Goal: Task Accomplishment & Management: Manage account settings

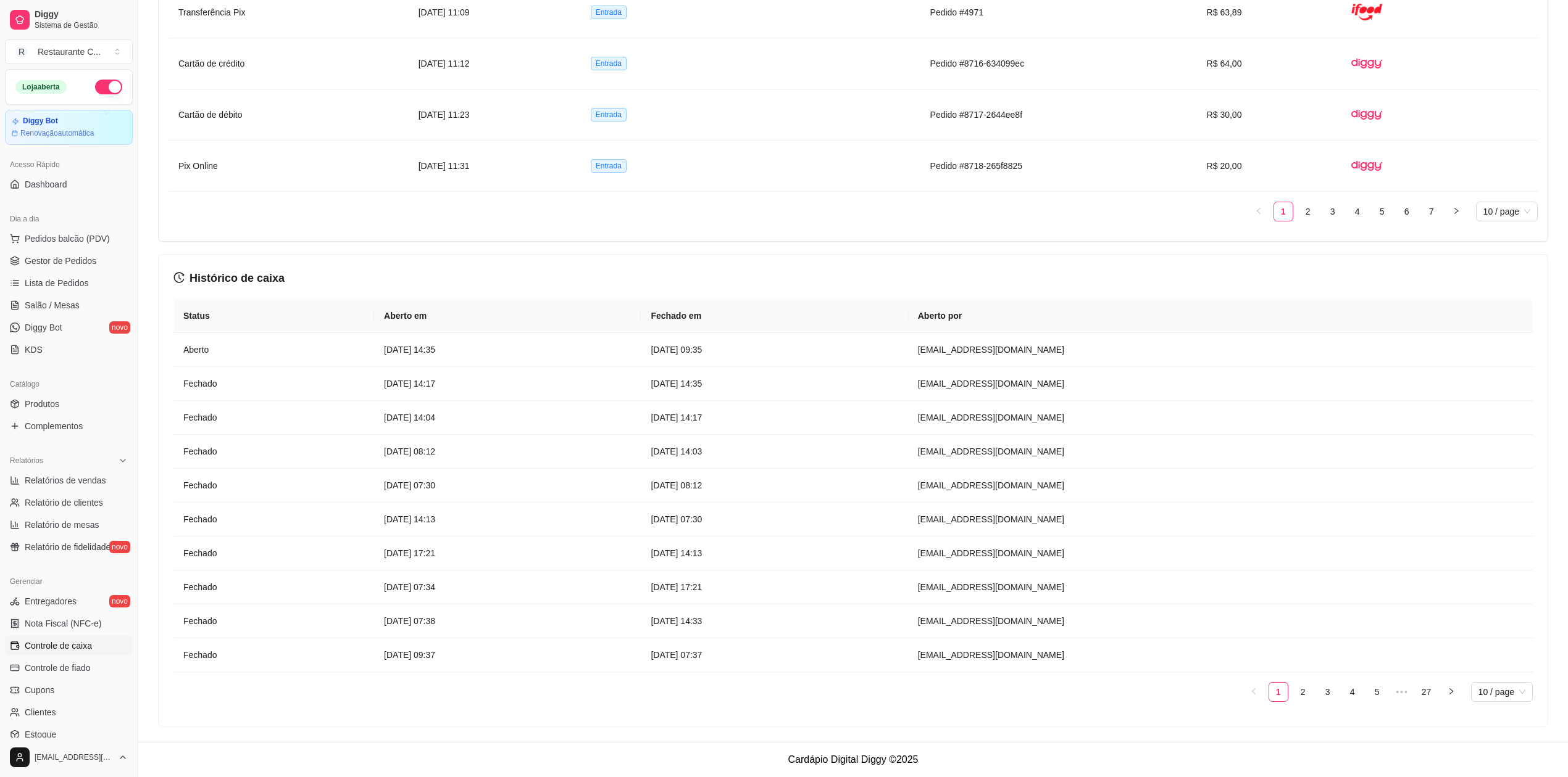
scroll to position [82, 0]
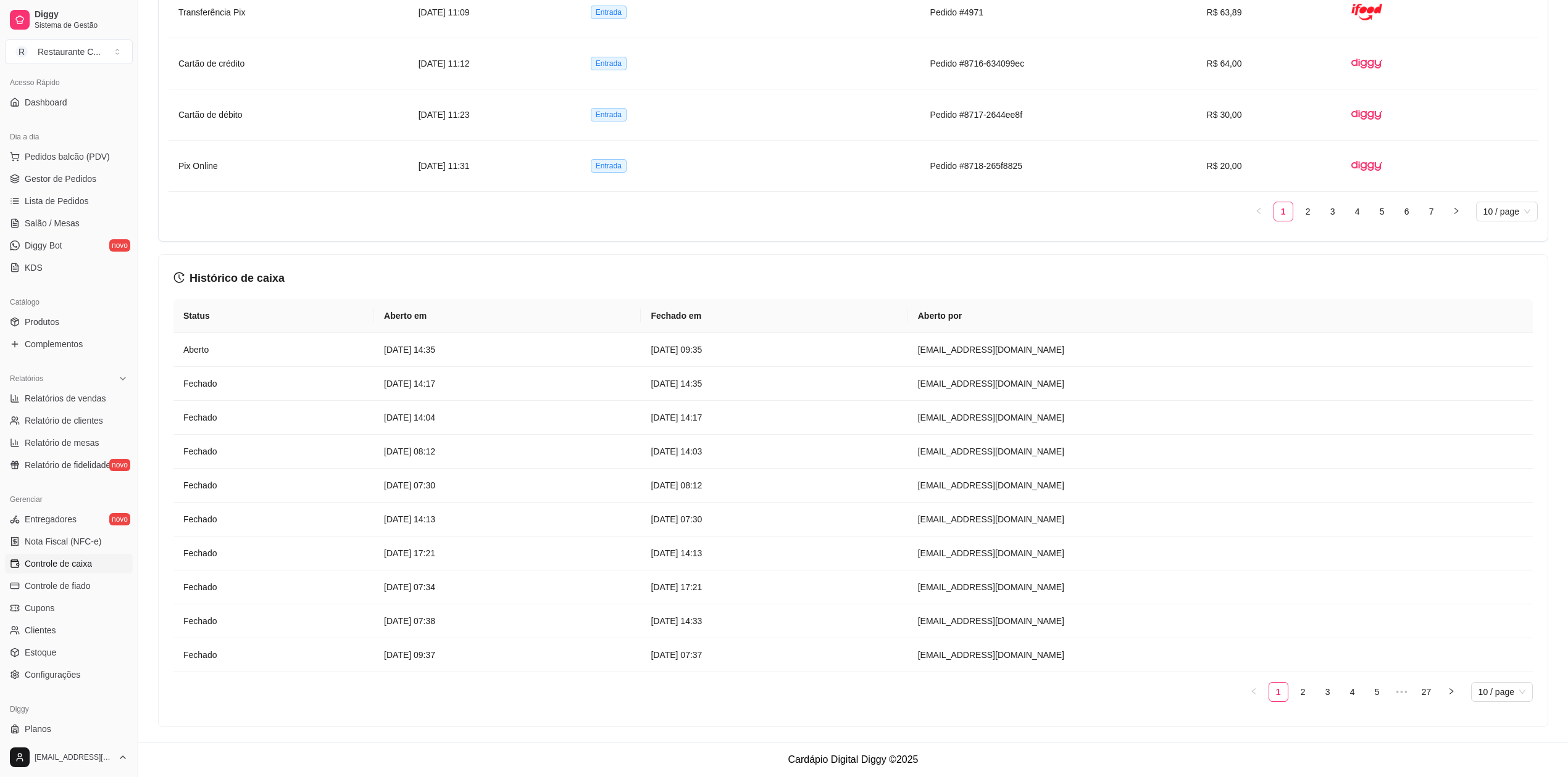
click at [80, 175] on span "Gestor de Pedidos" at bounding box center [60, 179] width 71 height 12
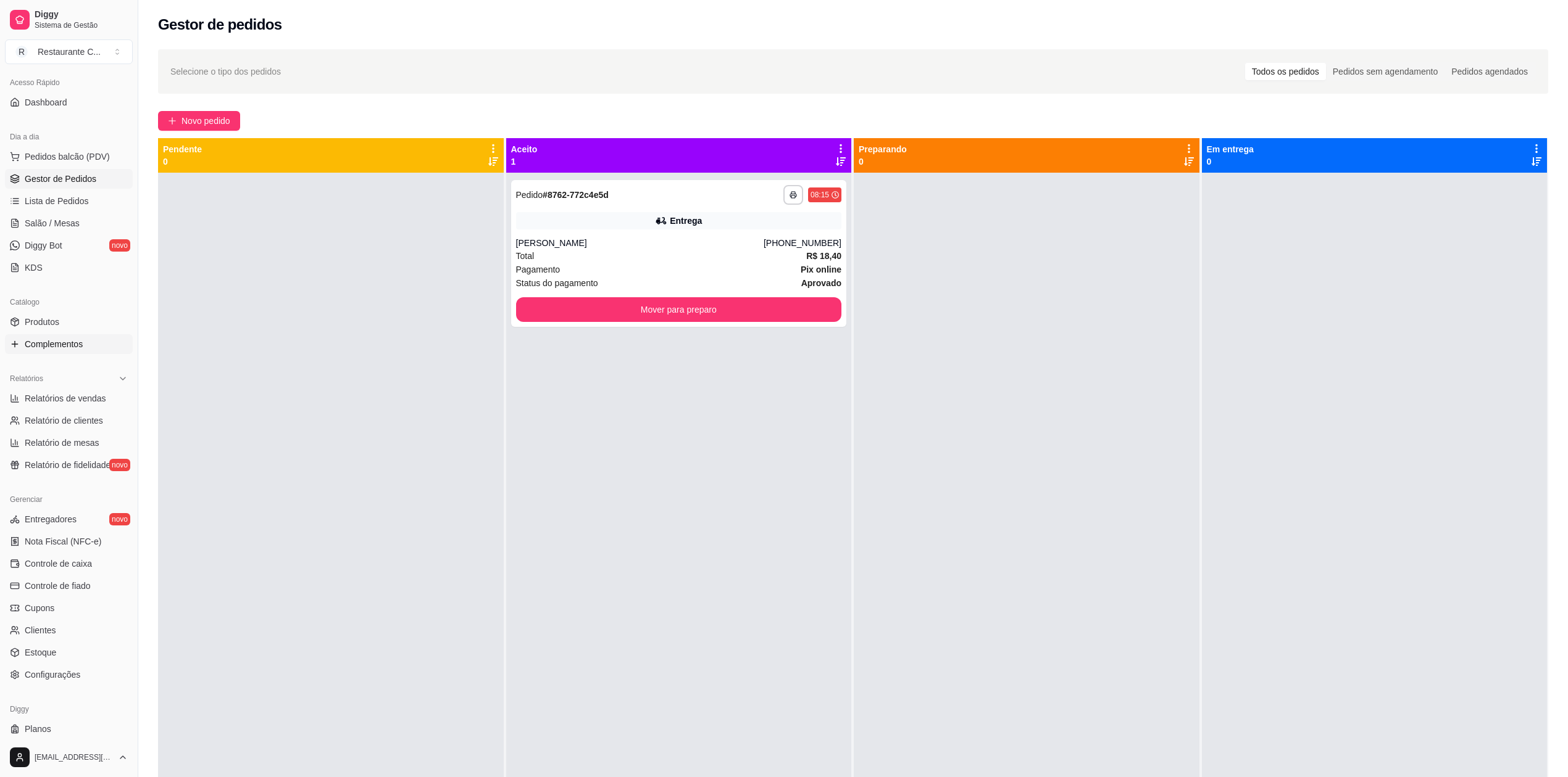
click at [57, 338] on span "Complementos" at bounding box center [53, 344] width 58 height 12
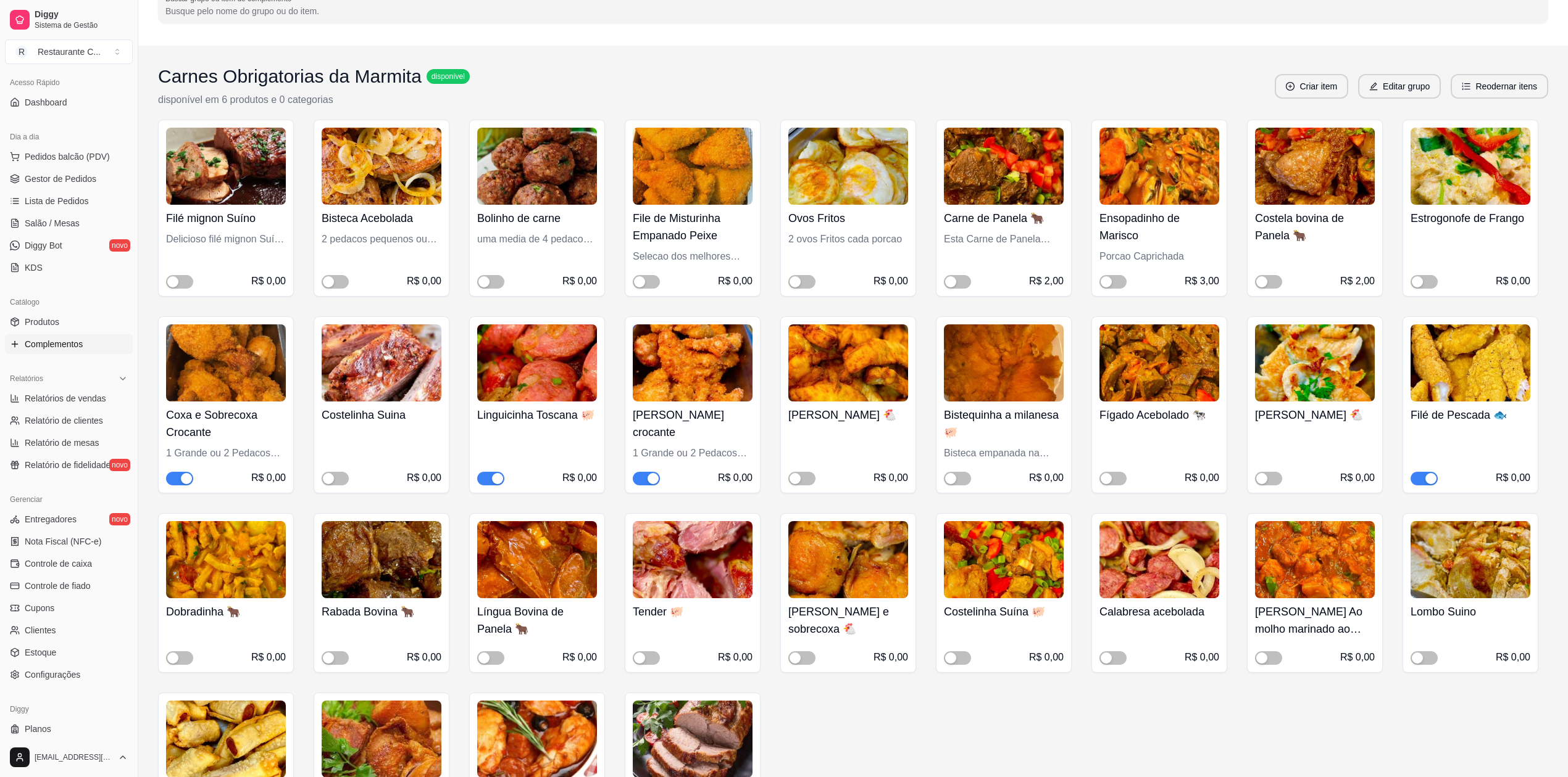
scroll to position [82, 0]
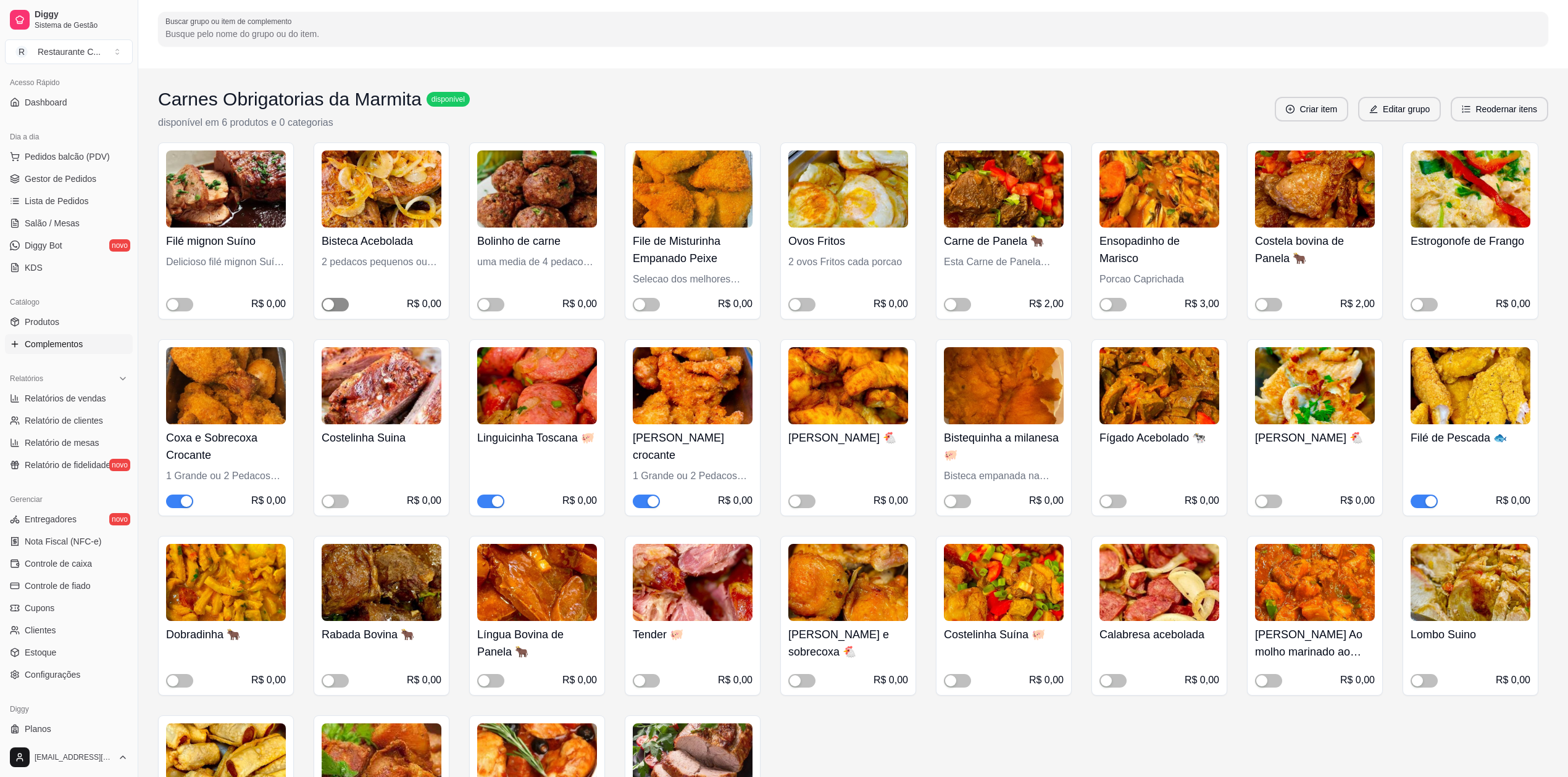
click at [331, 305] on div "button" at bounding box center [329, 305] width 11 height 11
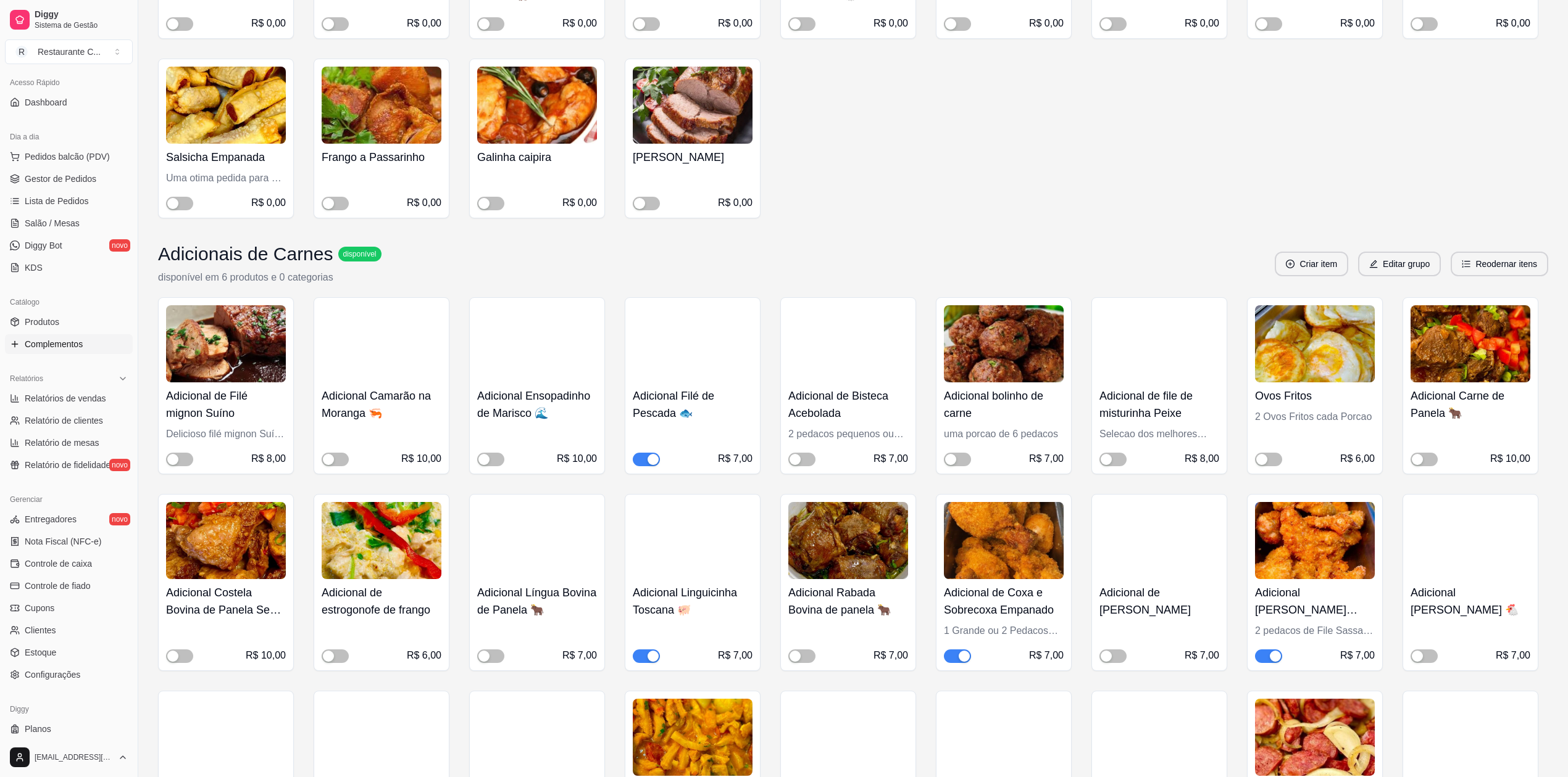
scroll to position [740, 0]
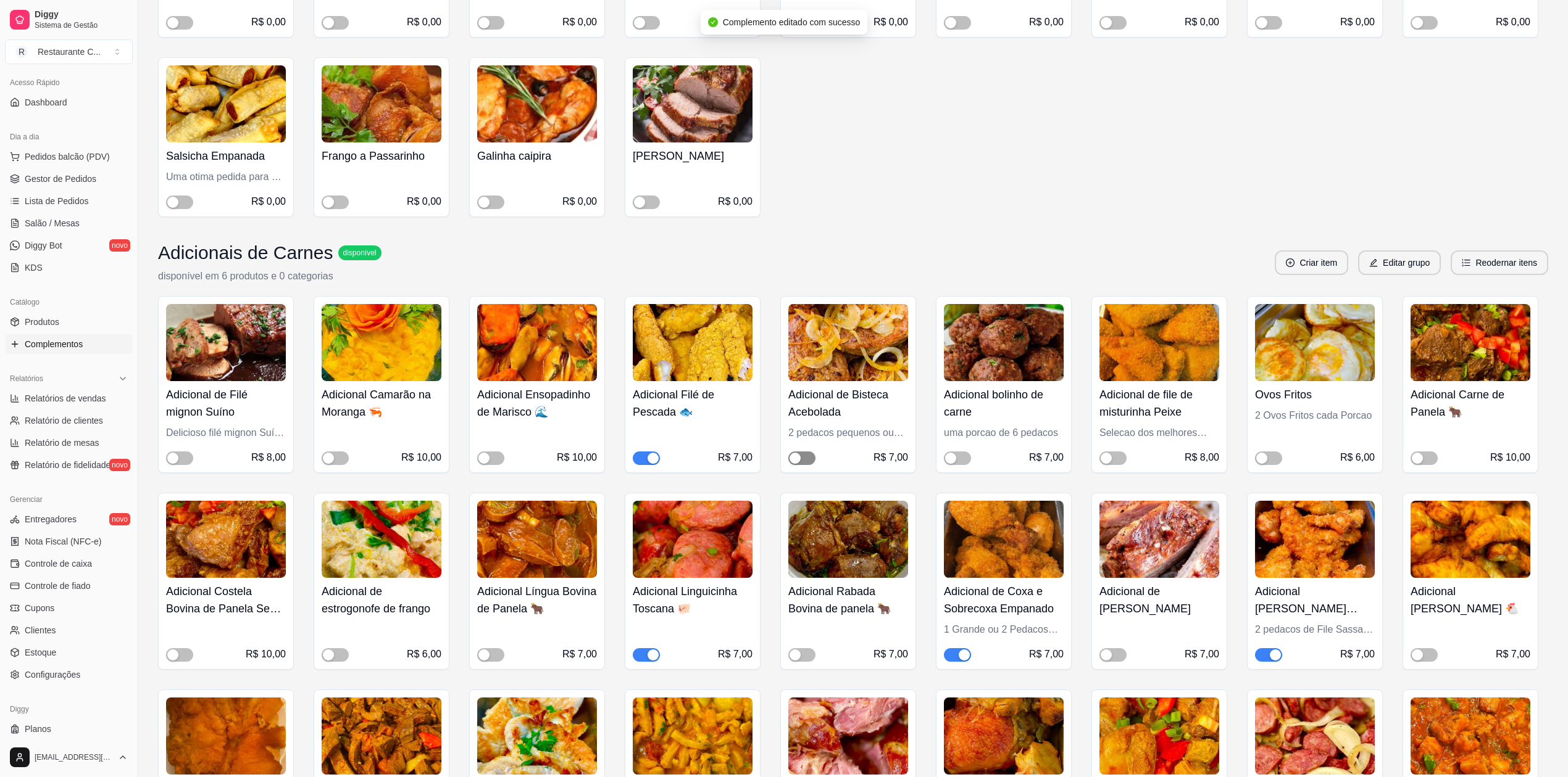
click at [795, 462] on div "button" at bounding box center [795, 459] width 11 height 11
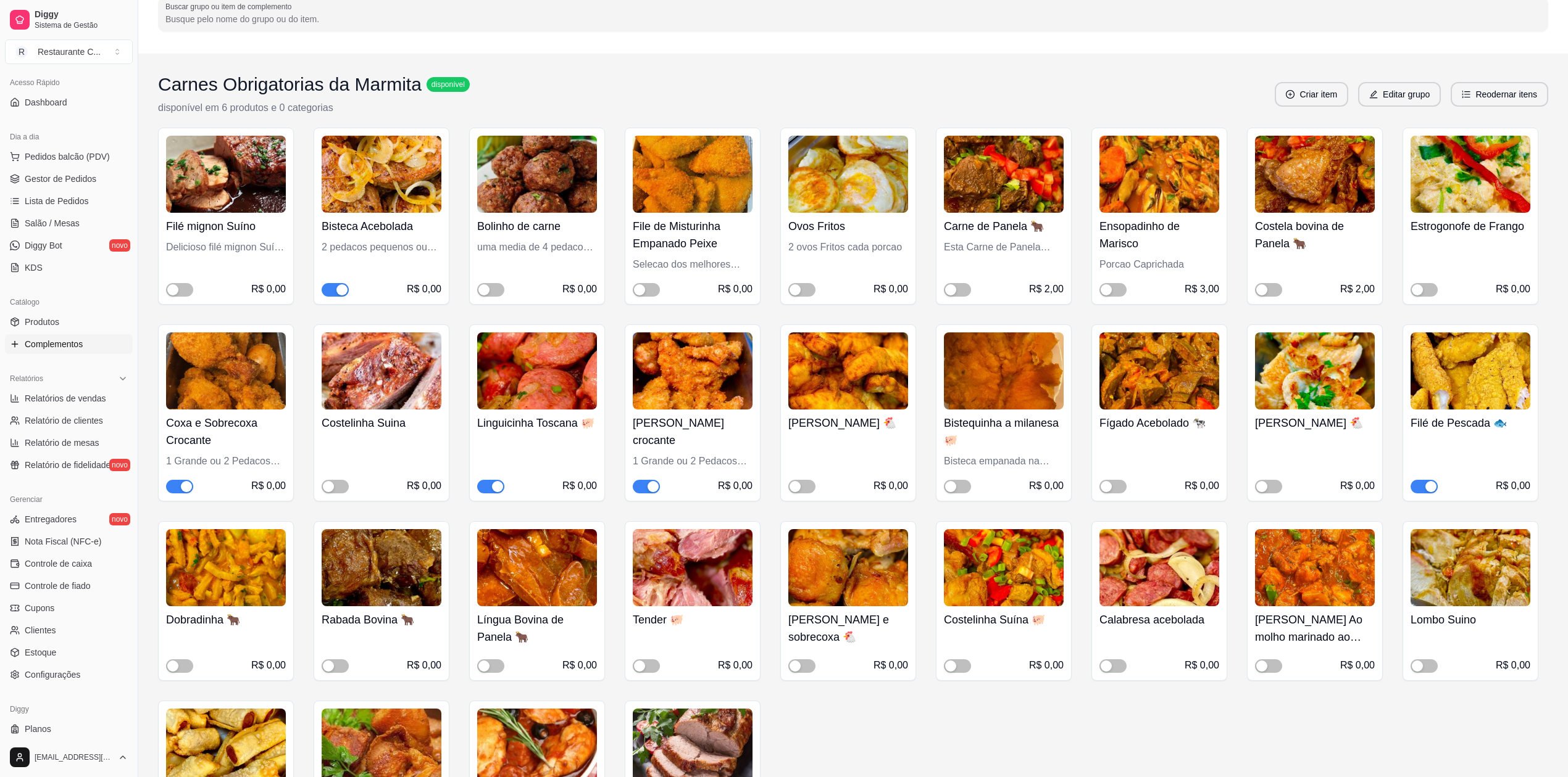
scroll to position [0, 0]
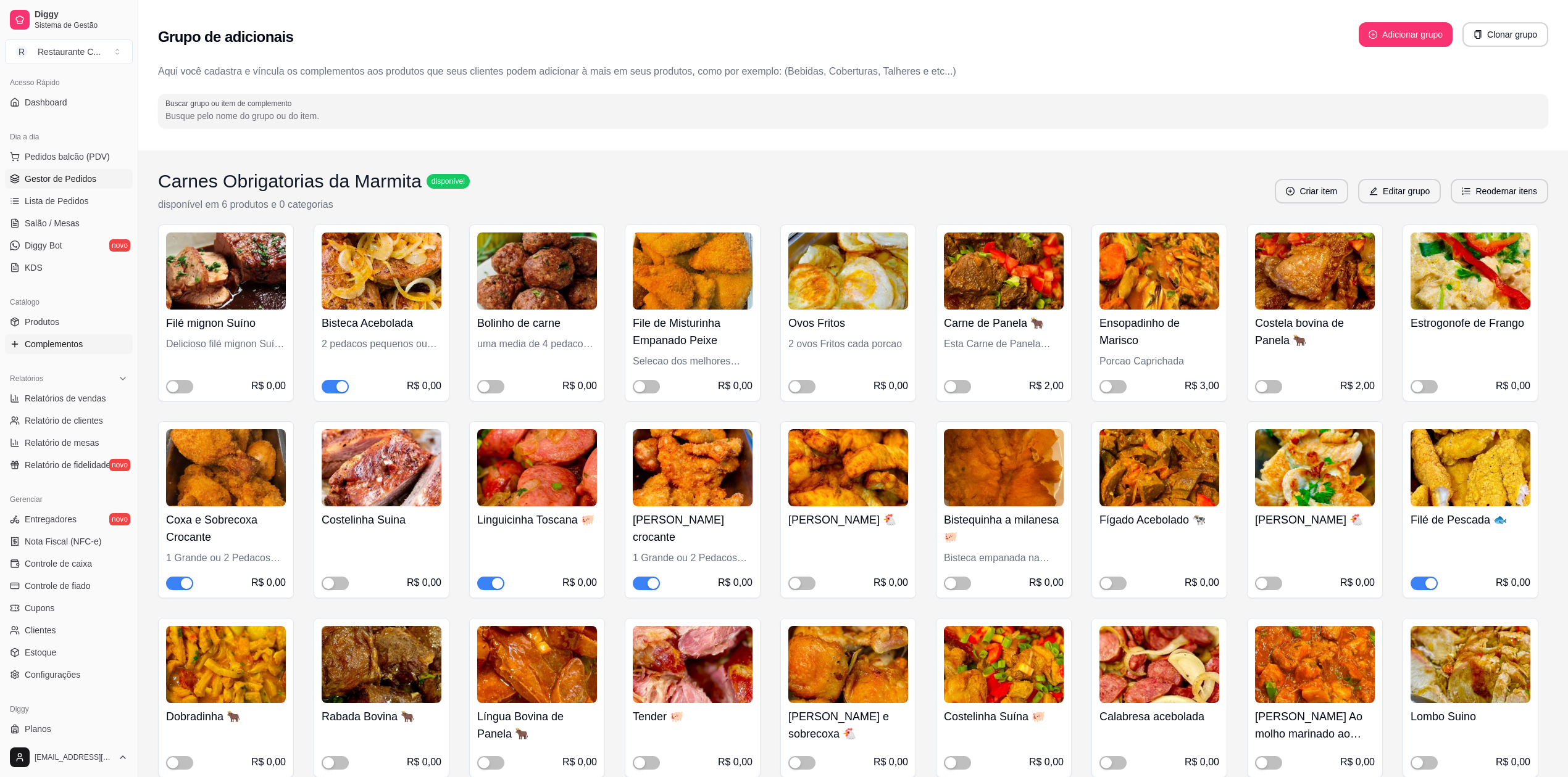
click at [67, 183] on span "Gestor de Pedidos" at bounding box center [60, 179] width 71 height 12
